Goal: Task Accomplishment & Management: Manage account settings

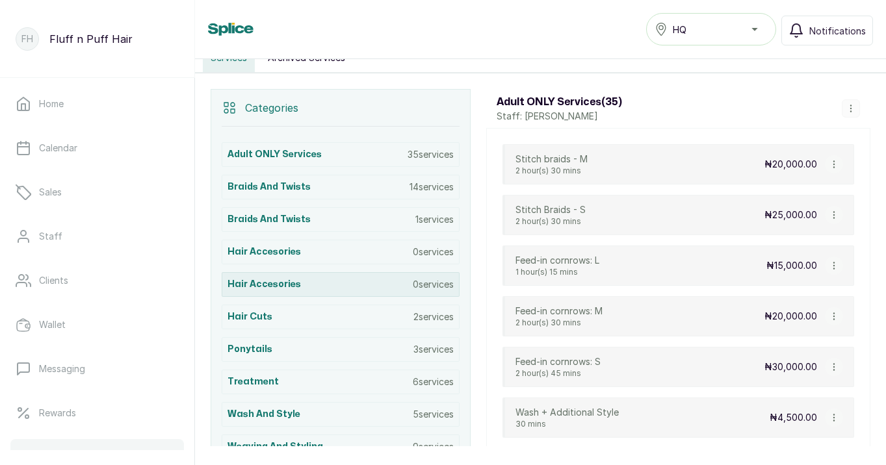
scroll to position [246, 0]
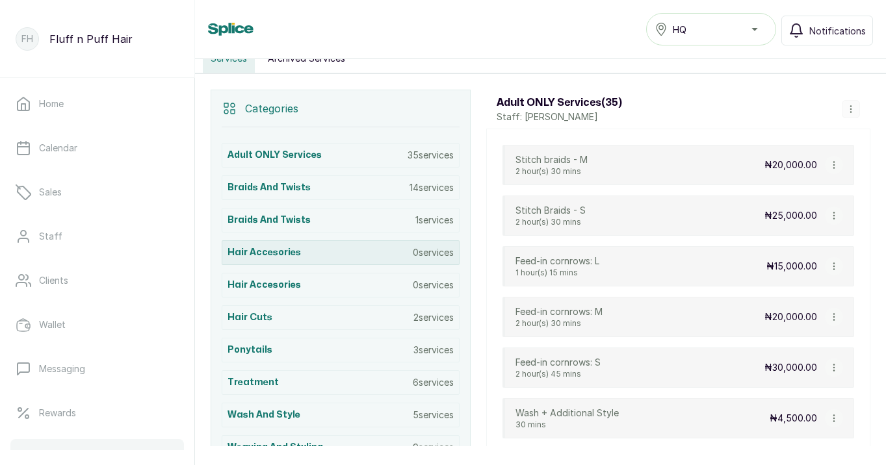
click at [427, 255] on p "0 services" at bounding box center [433, 252] width 41 height 13
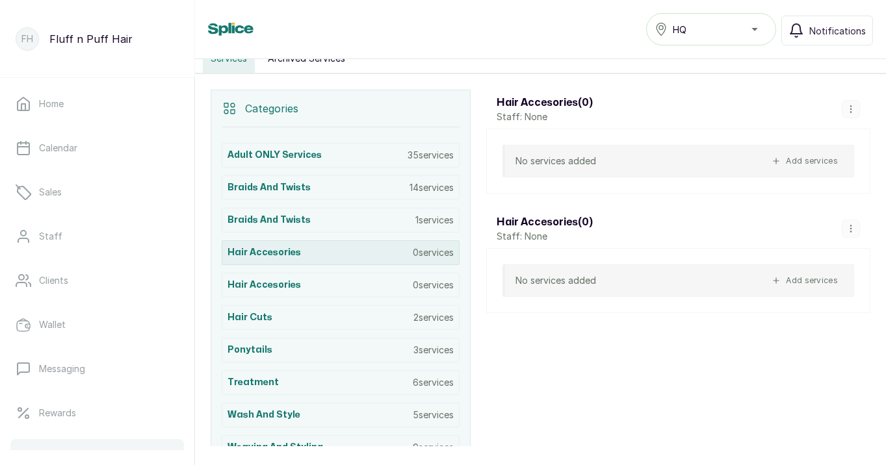
scroll to position [276, 0]
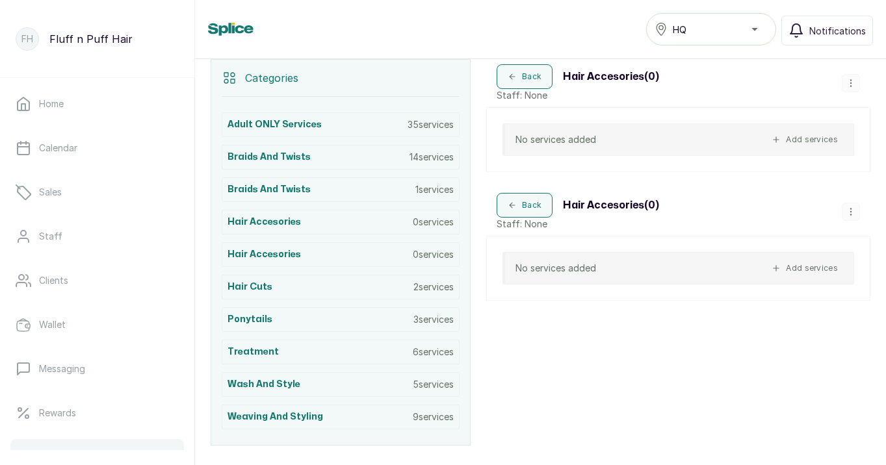
click at [848, 86] on icon "button" at bounding box center [850, 83] width 9 height 9
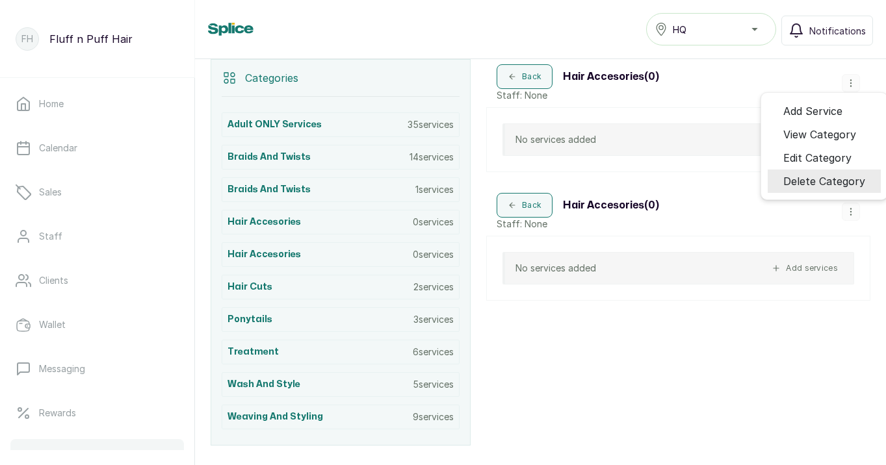
click at [809, 181] on span "Delete Category" at bounding box center [824, 182] width 82 height 16
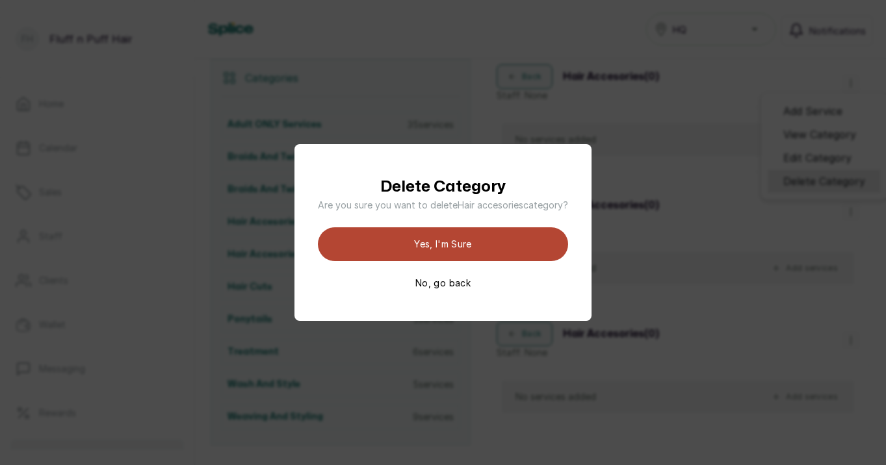
click at [512, 247] on button "Yes, I'm sure" at bounding box center [443, 245] width 250 height 34
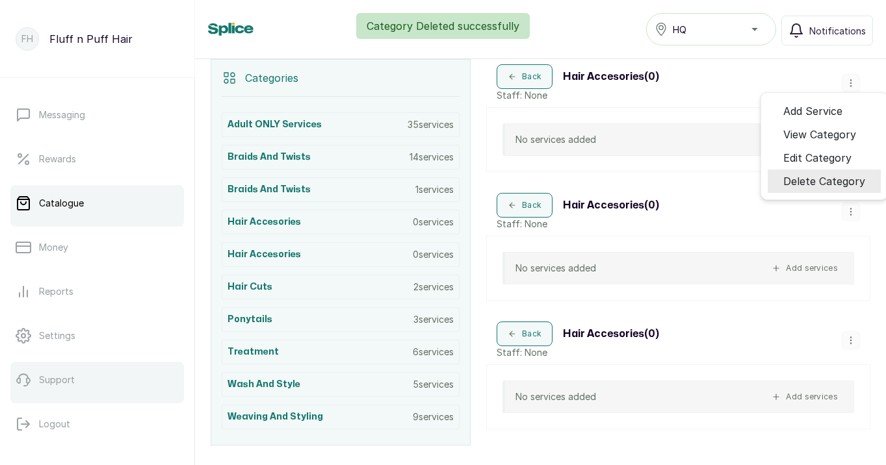
scroll to position [254, 0]
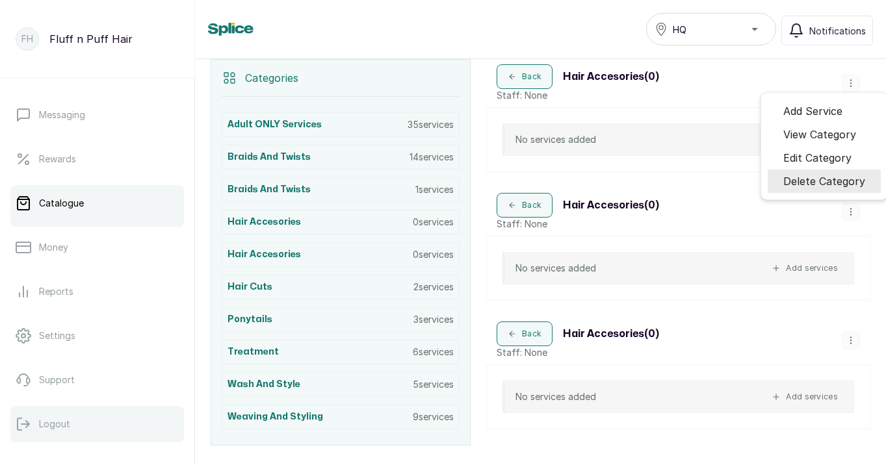
click at [56, 417] on button "Logout" at bounding box center [97, 424] width 174 height 36
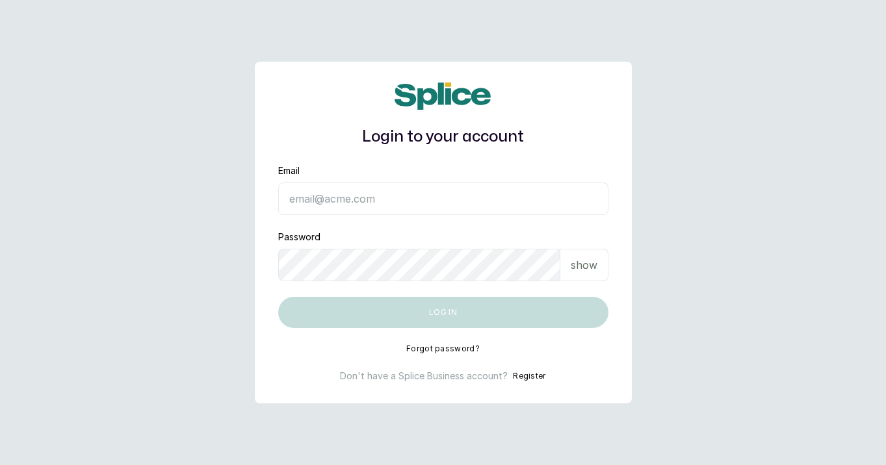
type input "fluffnpuffhair@gmail.com"
click at [443, 313] on button "Log in" at bounding box center [443, 312] width 330 height 31
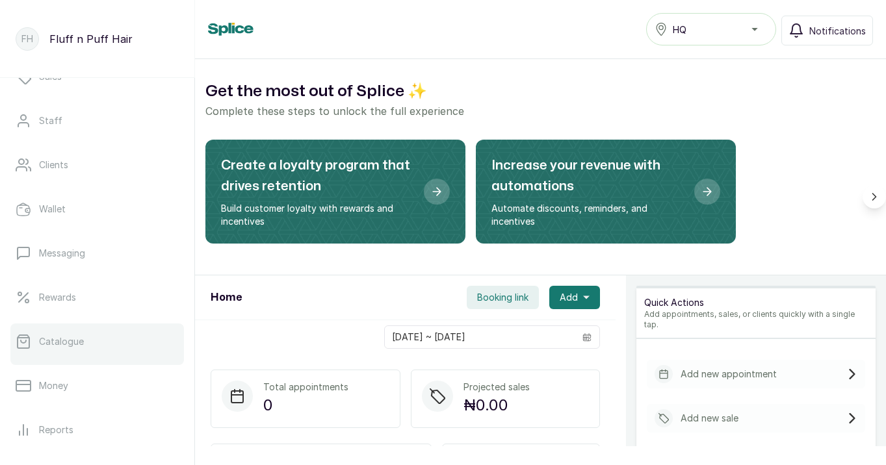
scroll to position [115, 0]
click at [76, 345] on p "Catalogue" at bounding box center [61, 342] width 45 height 13
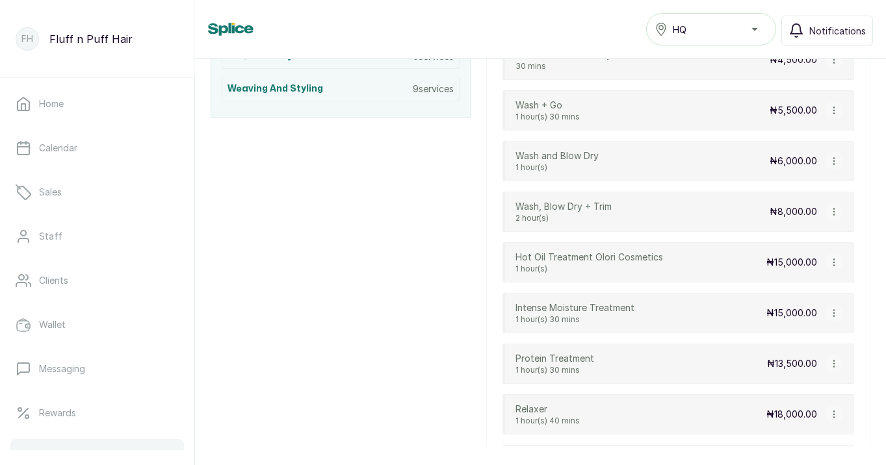
scroll to position [603, 0]
click at [834, 265] on icon "button" at bounding box center [833, 264] width 1 height 7
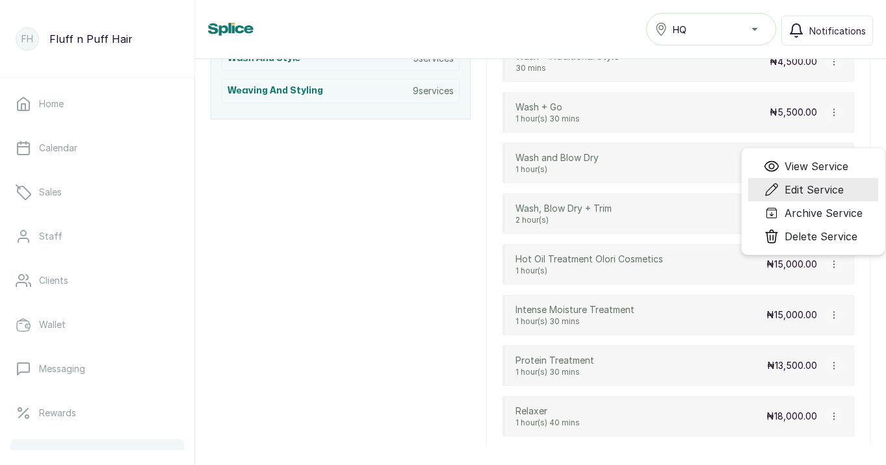
click at [811, 192] on span "Edit Service" at bounding box center [814, 190] width 59 height 16
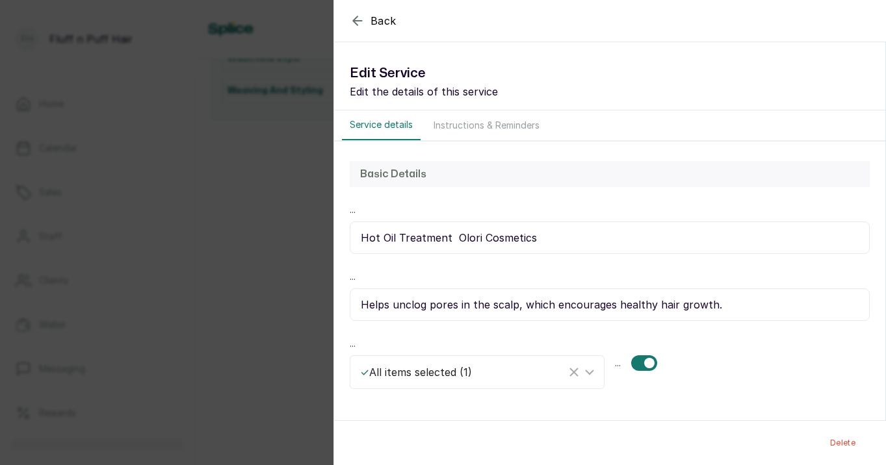
select select "fixed"
select select "fixed_value"
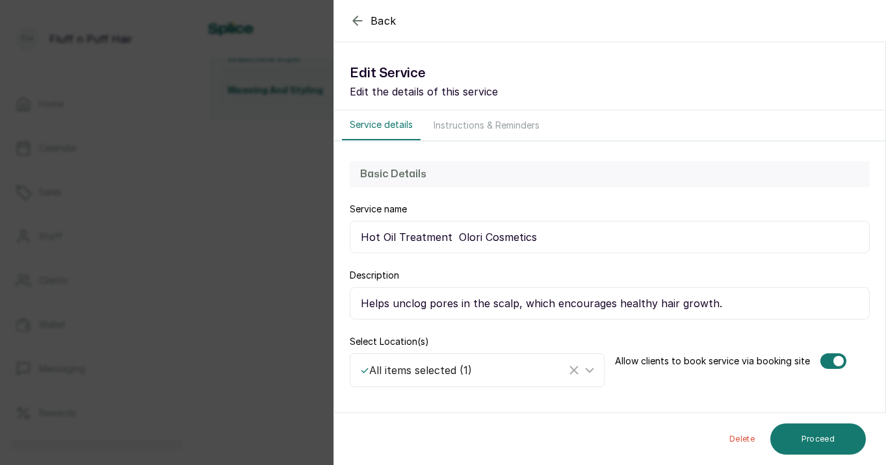
click at [450, 237] on input "Hot Oil Treatment Olori Cosmetics" at bounding box center [610, 237] width 520 height 33
type input "Hot Oil Treatment - Olori Cosmetics"
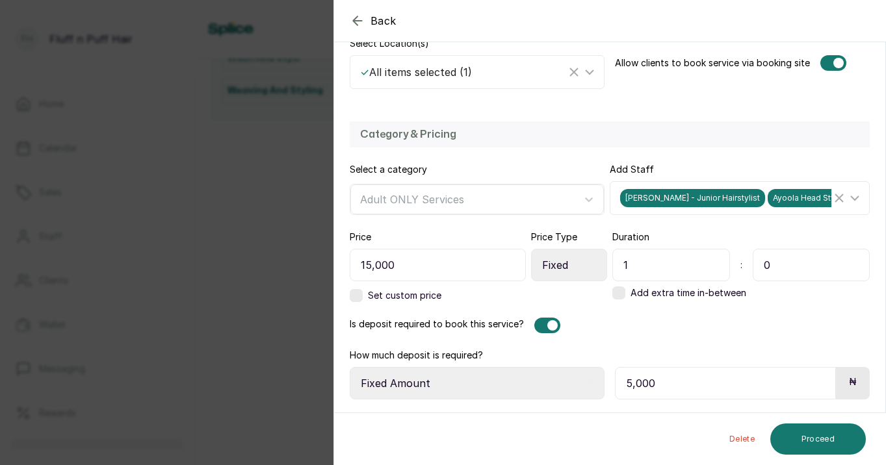
scroll to position [298, 0]
click at [796, 428] on button "Proceed" at bounding box center [818, 439] width 96 height 31
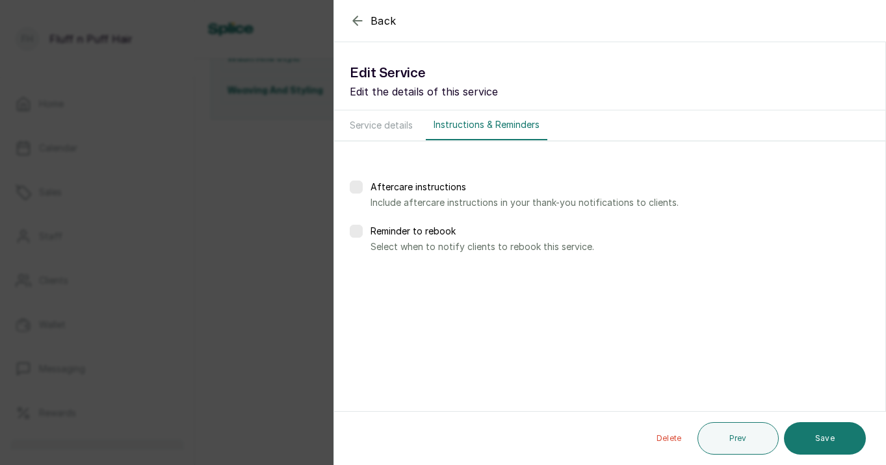
scroll to position [0, 0]
click at [796, 428] on button "Save" at bounding box center [825, 439] width 82 height 33
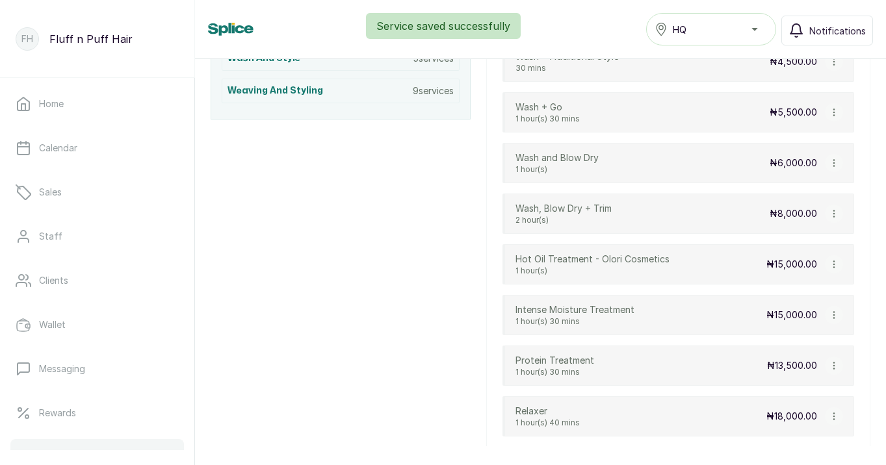
click at [833, 365] on icon "button" at bounding box center [834, 365] width 9 height 9
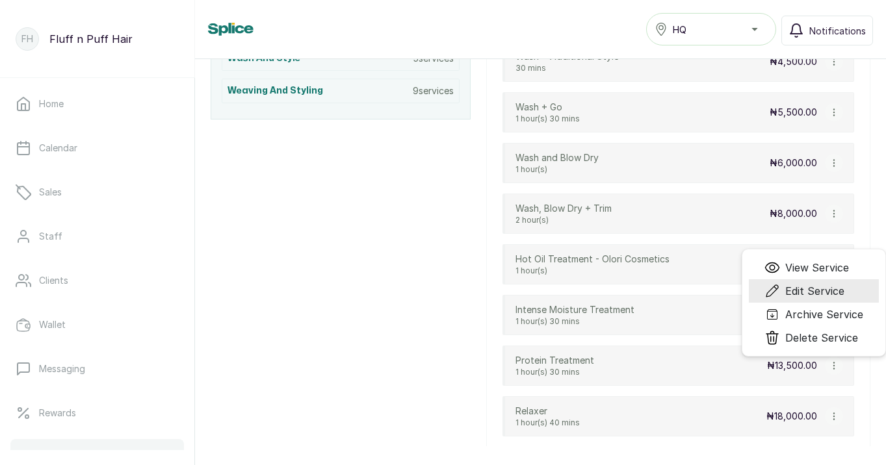
click at [820, 299] on li "Edit Service" at bounding box center [814, 291] width 130 height 23
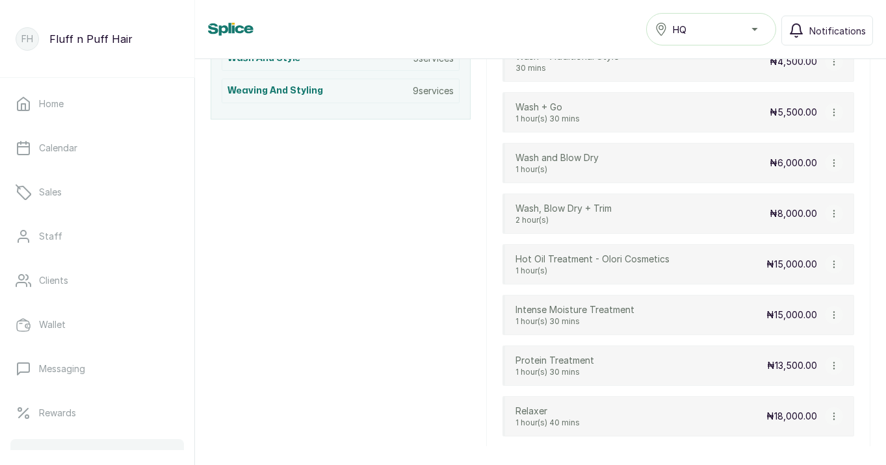
click at [839, 315] on button "button" at bounding box center [834, 315] width 18 height 18
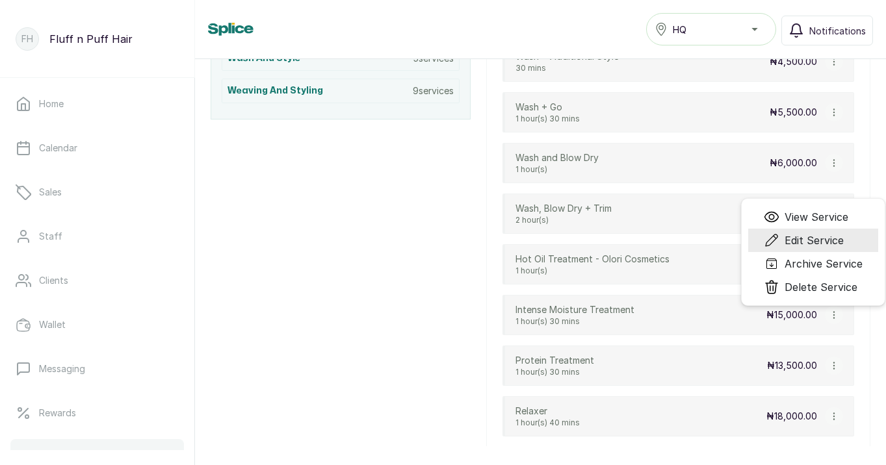
click at [824, 239] on span "Edit Service" at bounding box center [814, 241] width 59 height 16
select select "fixed"
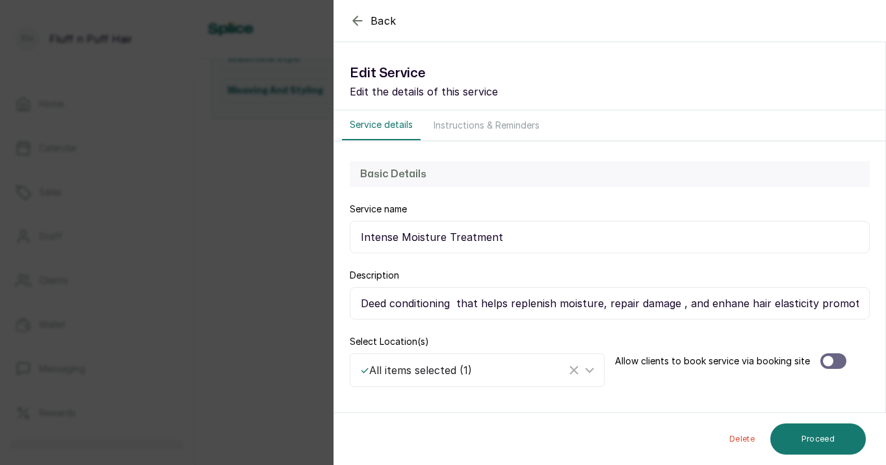
click at [379, 20] on span "Back" at bounding box center [384, 21] width 26 height 16
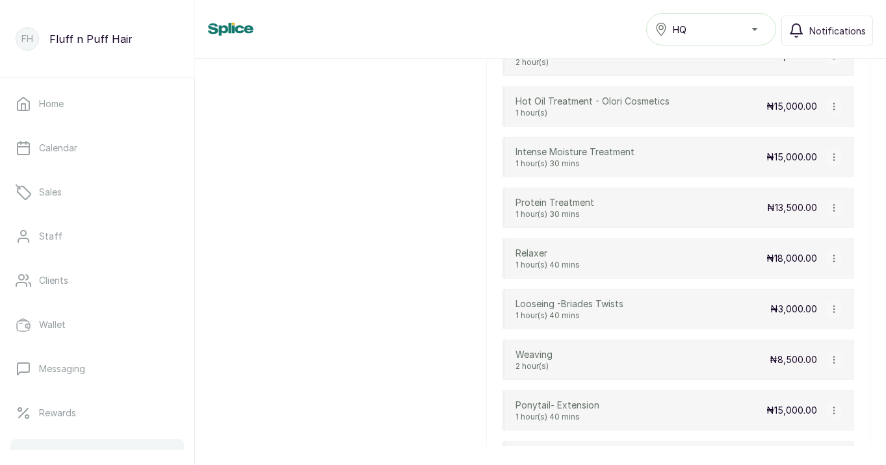
scroll to position [766, 0]
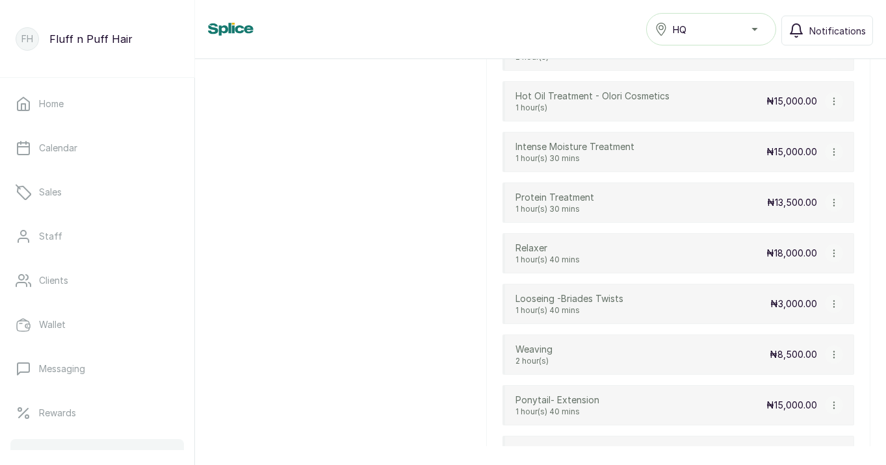
click at [835, 255] on icon "button" at bounding box center [834, 253] width 9 height 9
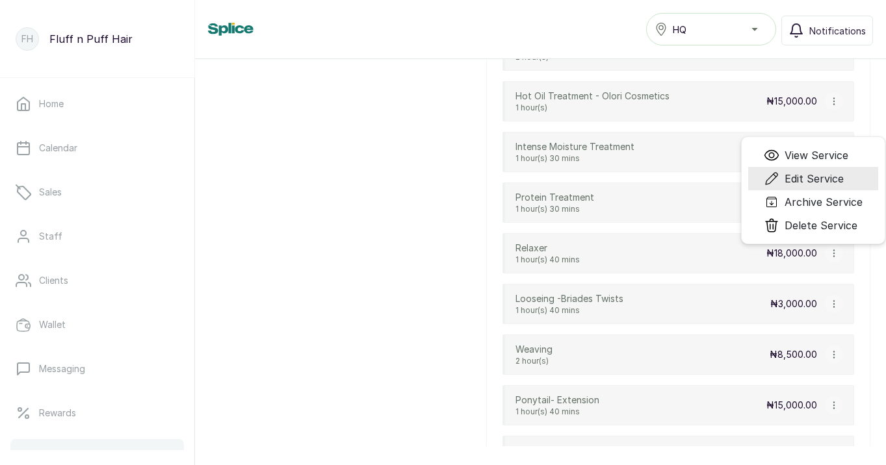
click at [831, 177] on span "Edit Service" at bounding box center [814, 179] width 59 height 16
select select "fixed"
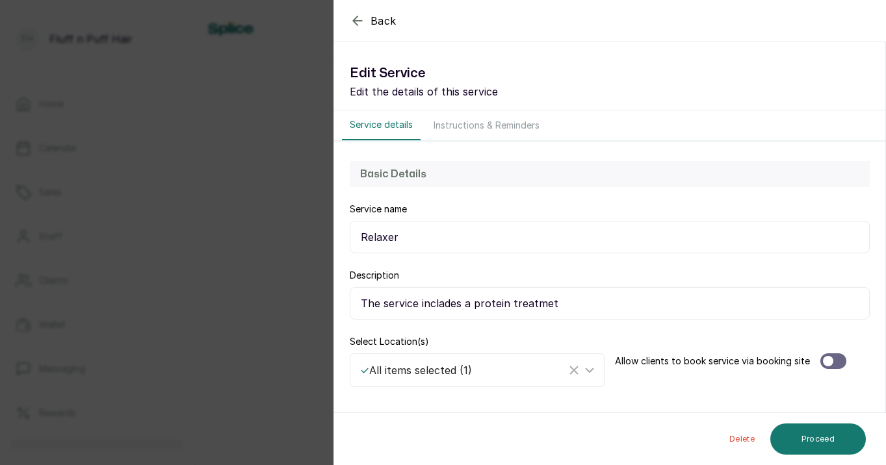
click at [371, 33] on div "Back" at bounding box center [777, 21] width 886 height 42
click at [372, 20] on span "Back" at bounding box center [384, 21] width 26 height 16
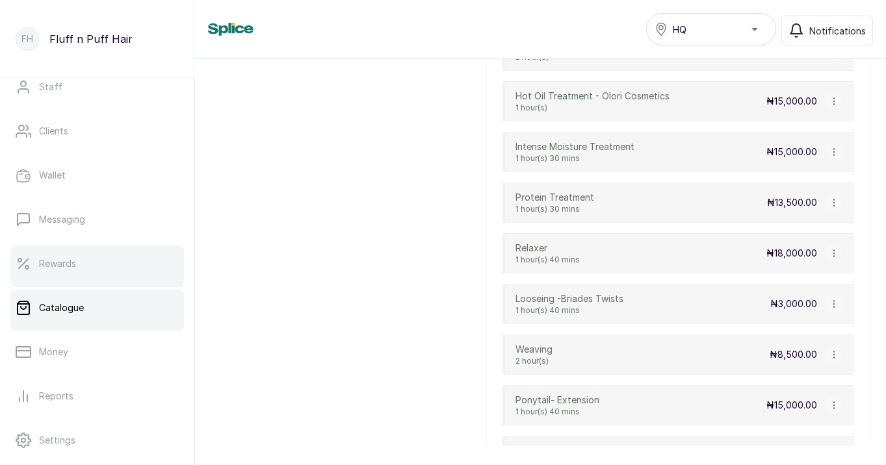
scroll to position [150, 0]
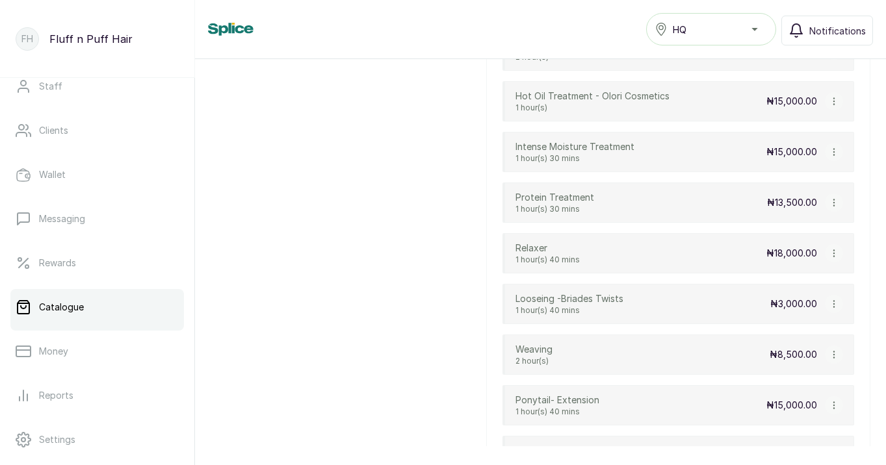
click at [69, 306] on p "Catalogue" at bounding box center [61, 307] width 45 height 13
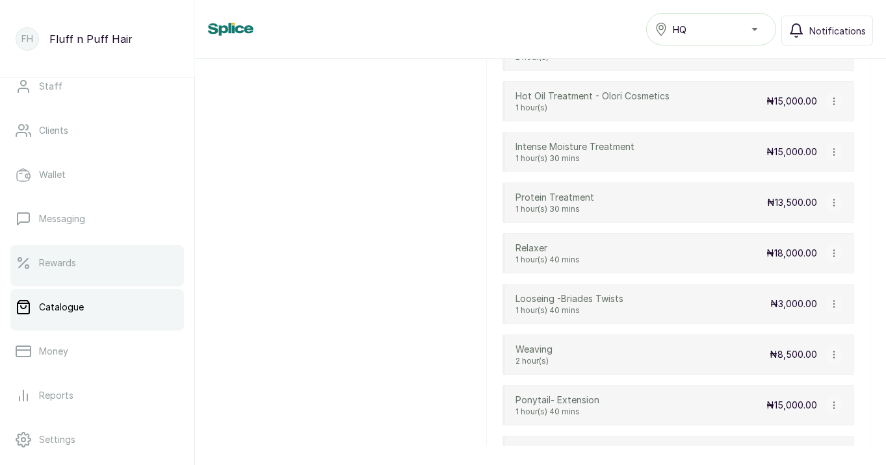
click at [72, 253] on link "Rewards" at bounding box center [97, 263] width 174 height 36
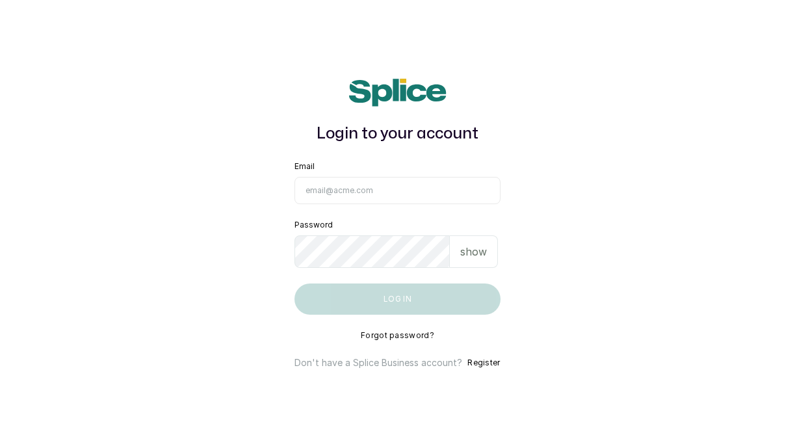
type input "[EMAIL_ADDRESS][DOMAIN_NAME]"
click at [397, 298] on button "Log in" at bounding box center [396, 298] width 205 height 31
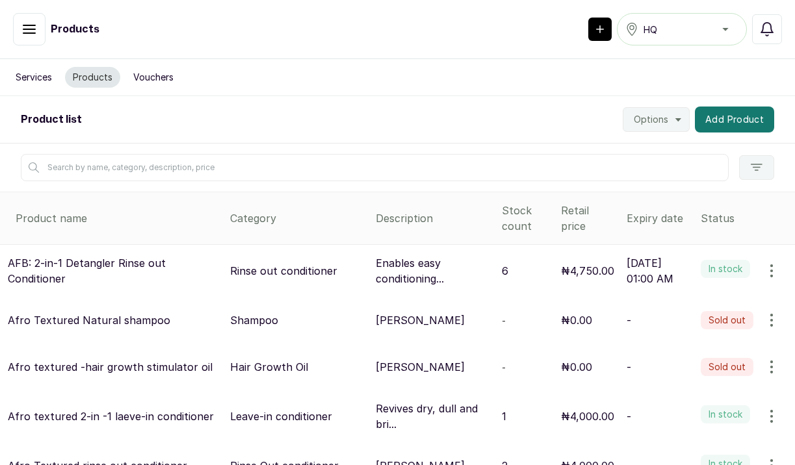
click at [772, 367] on icon "button" at bounding box center [771, 367] width 1 height 12
click at [706, 430] on span "Edit" at bounding box center [717, 430] width 125 height 16
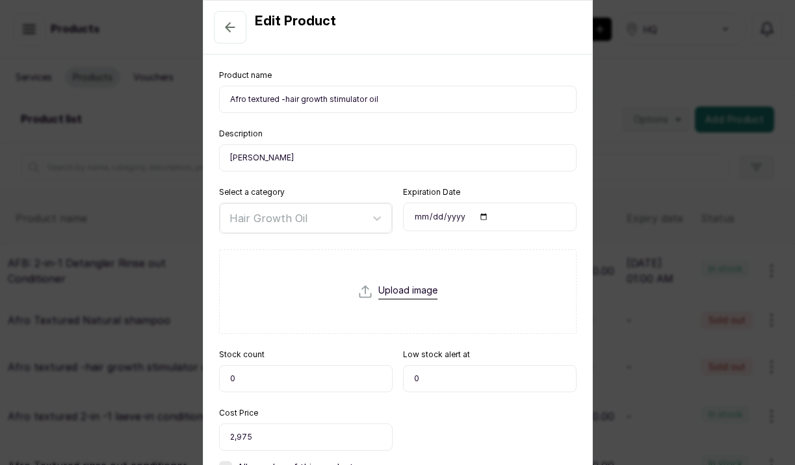
click at [401, 296] on input "file" at bounding box center [398, 315] width 80 height 62
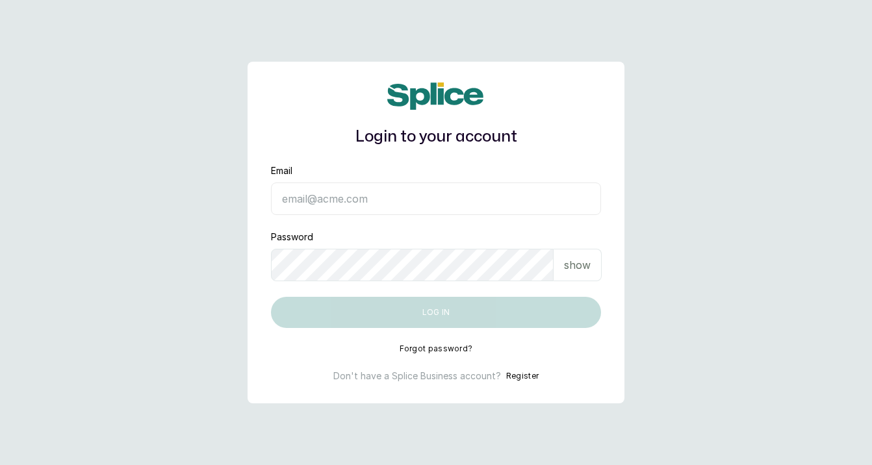
type input "[EMAIL_ADDRESS][DOMAIN_NAME]"
click at [436, 313] on button "Log in" at bounding box center [436, 312] width 330 height 31
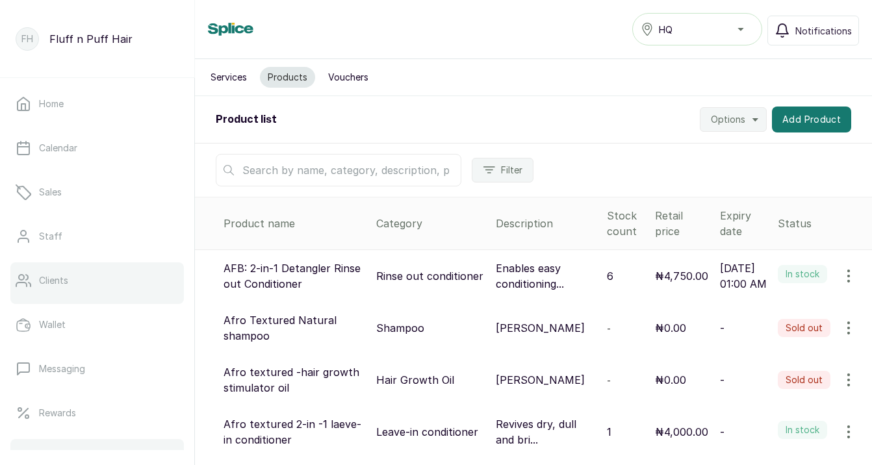
click at [111, 298] on link "Clients" at bounding box center [97, 281] width 174 height 36
